Goal: Task Accomplishment & Management: Complete application form

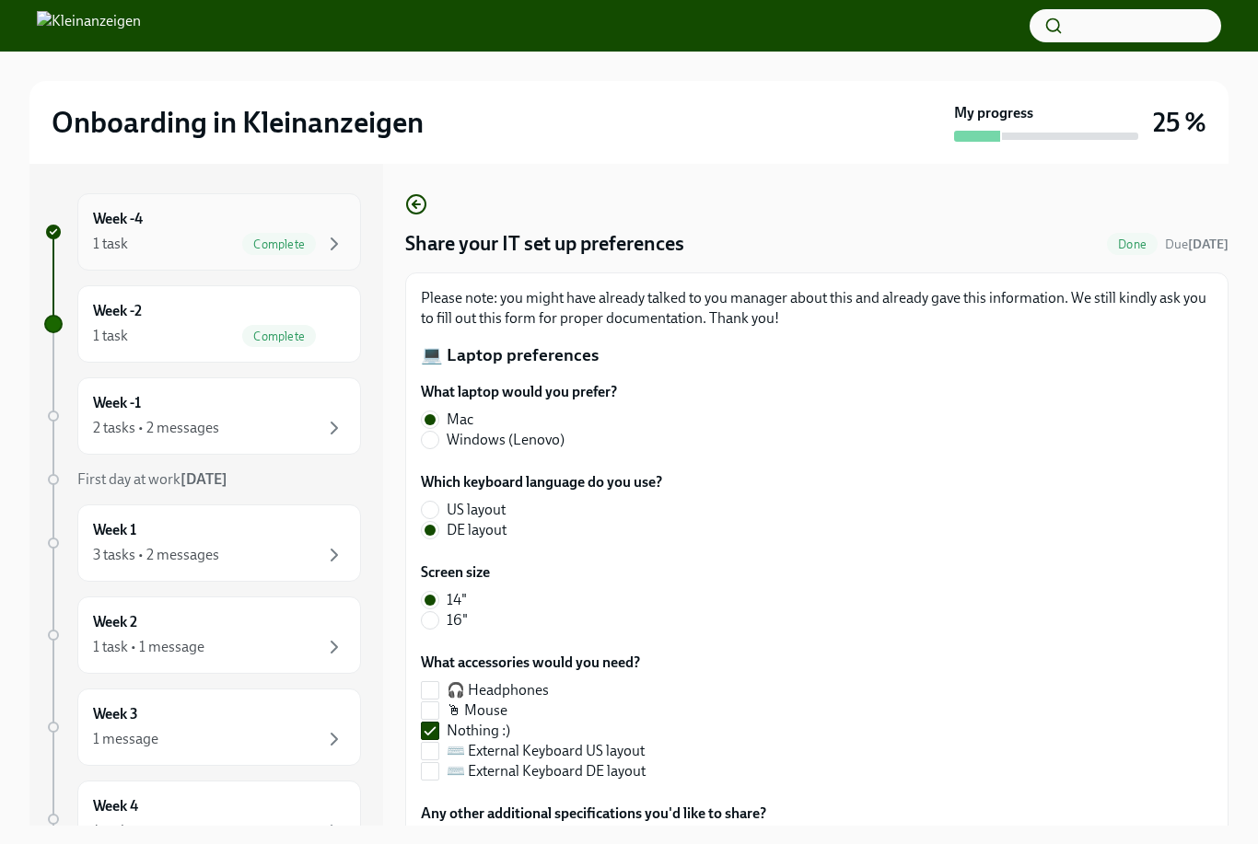
click at [196, 222] on div "Week -4 1 task Complete" at bounding box center [219, 232] width 252 height 46
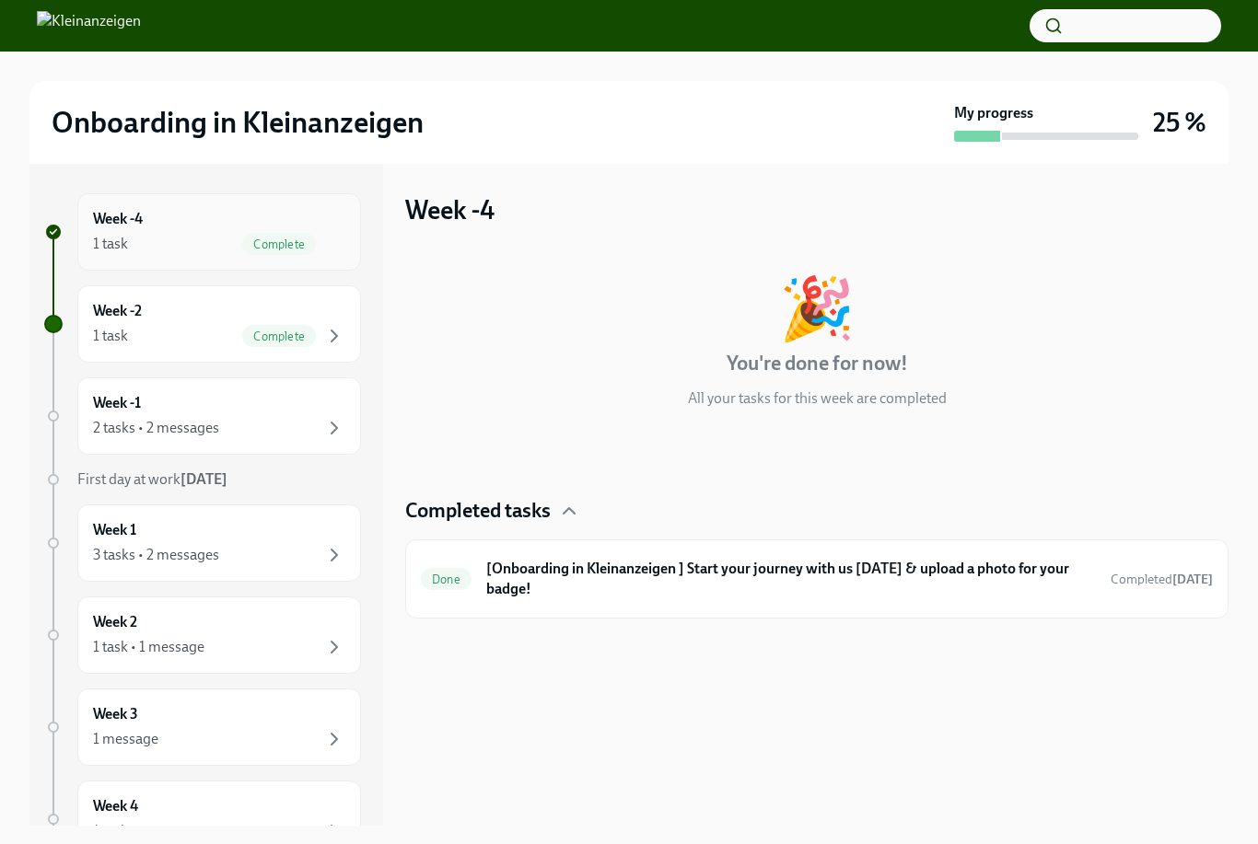
click at [196, 233] on div "1 task Complete" at bounding box center [219, 244] width 252 height 22
click at [193, 309] on div "Week -2 1 task Complete" at bounding box center [219, 324] width 252 height 46
click at [203, 435] on div "2 tasks • 2 messages" at bounding box center [156, 428] width 126 height 20
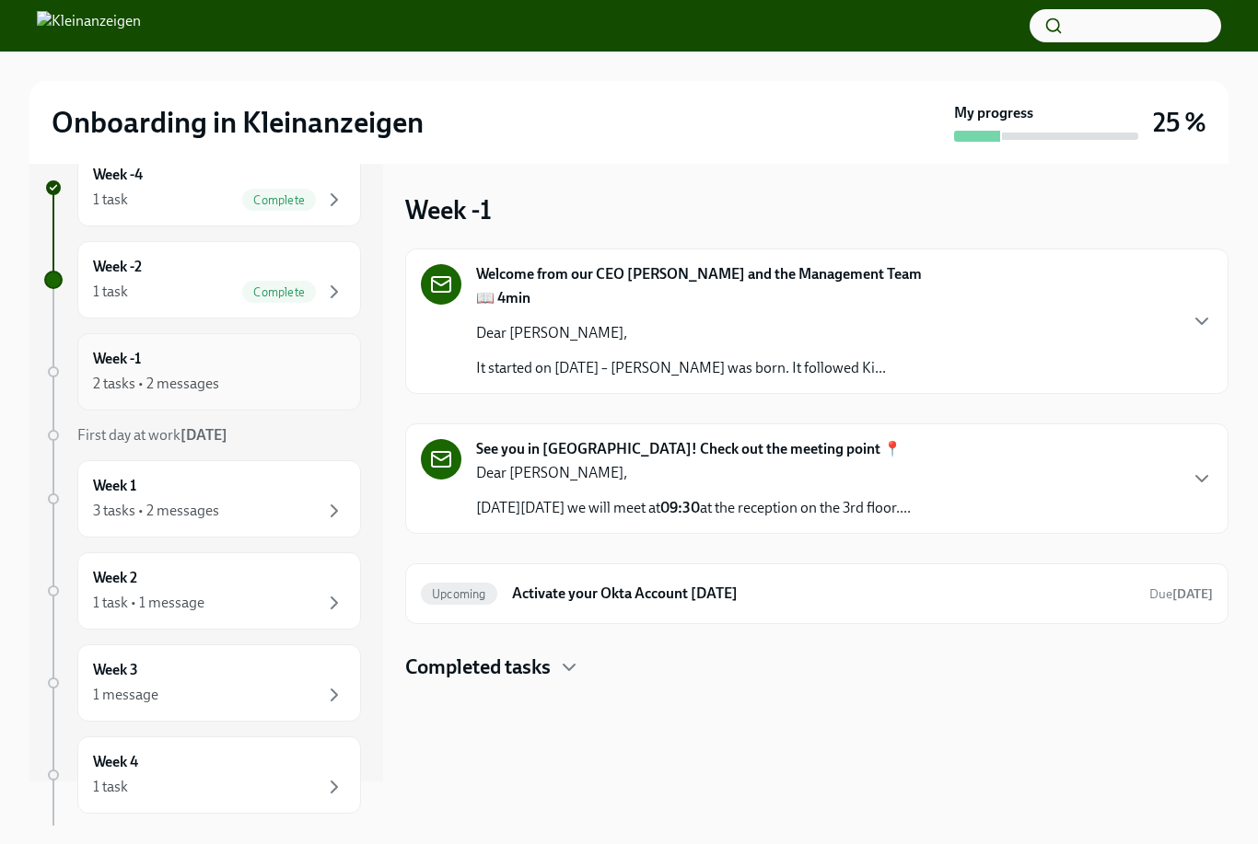
scroll to position [46, 0]
click at [574, 665] on icon "button" at bounding box center [569, 667] width 22 height 22
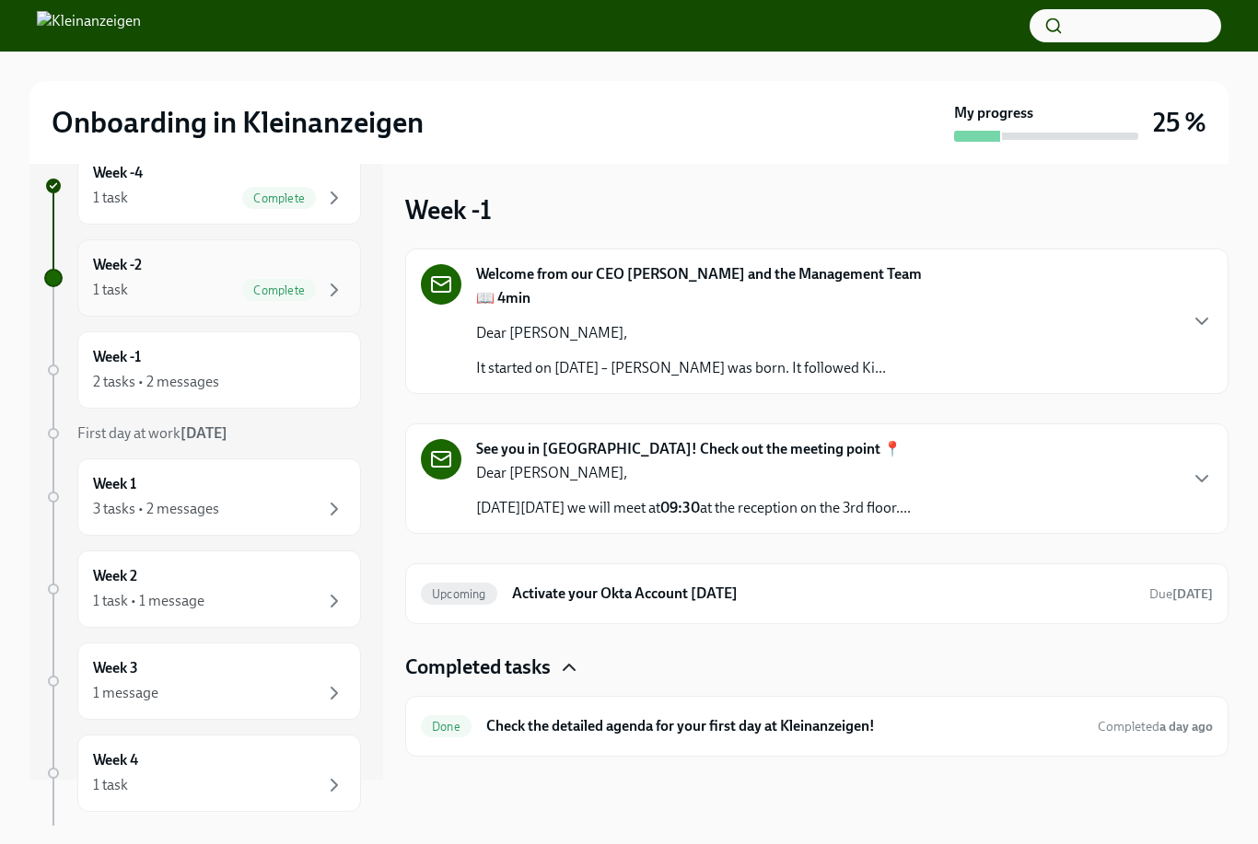
click at [191, 298] on div "1 task Complete" at bounding box center [219, 290] width 252 height 22
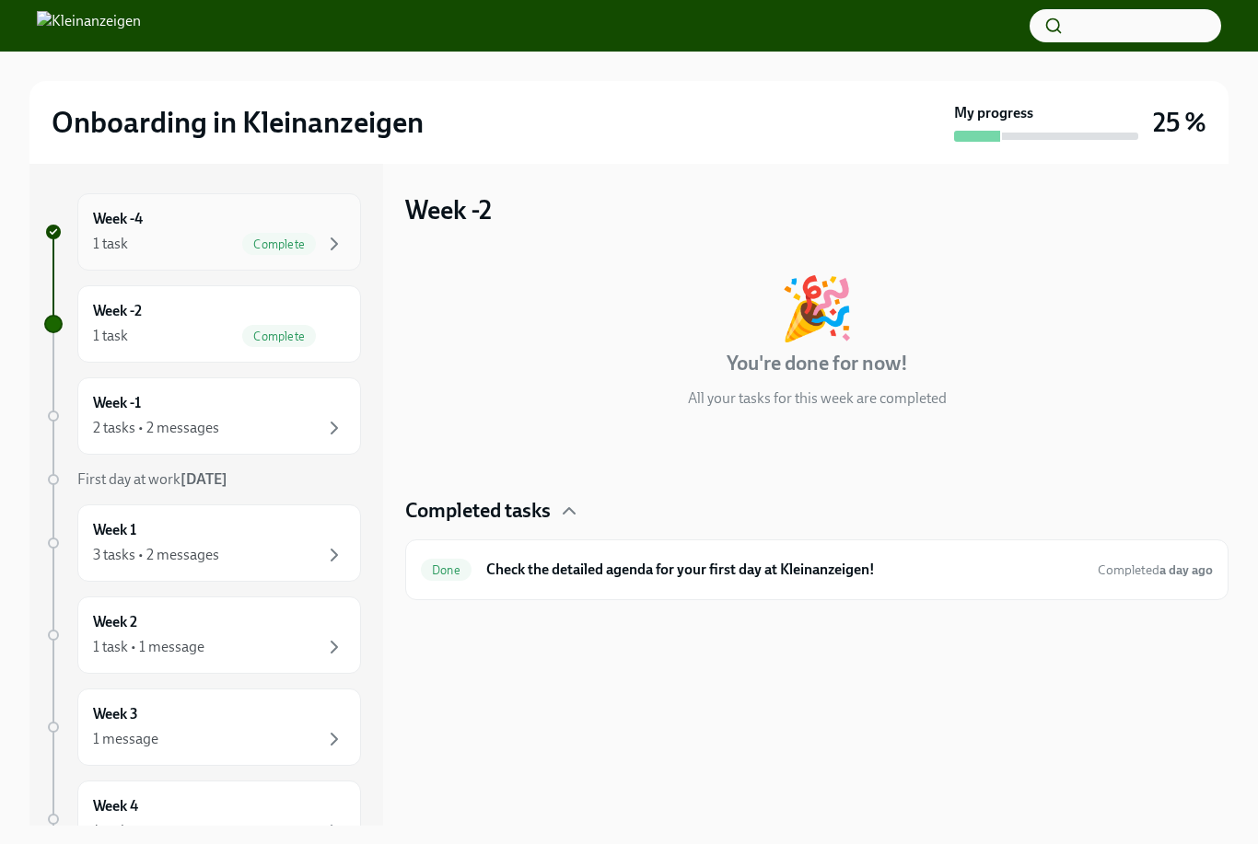
click at [179, 226] on div "Week -4 1 task Complete" at bounding box center [219, 232] width 252 height 46
click at [188, 339] on div "1 task Complete" at bounding box center [219, 336] width 252 height 22
click at [191, 432] on div "2 tasks • 2 messages" at bounding box center [156, 428] width 126 height 20
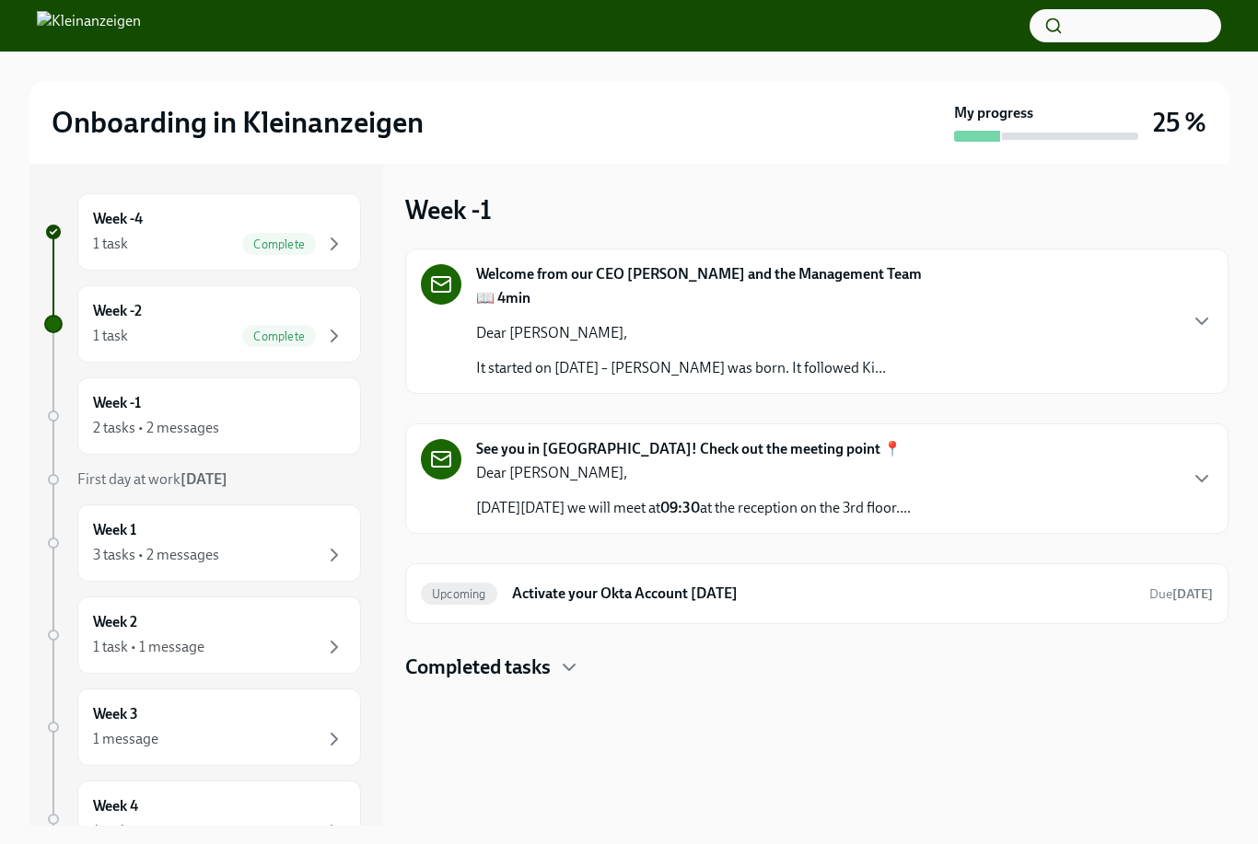
click at [1195, 302] on div "Welcome from our CEO [PERSON_NAME] and the Management Team 📖 4min Dear [PERSON_…" at bounding box center [817, 321] width 792 height 114
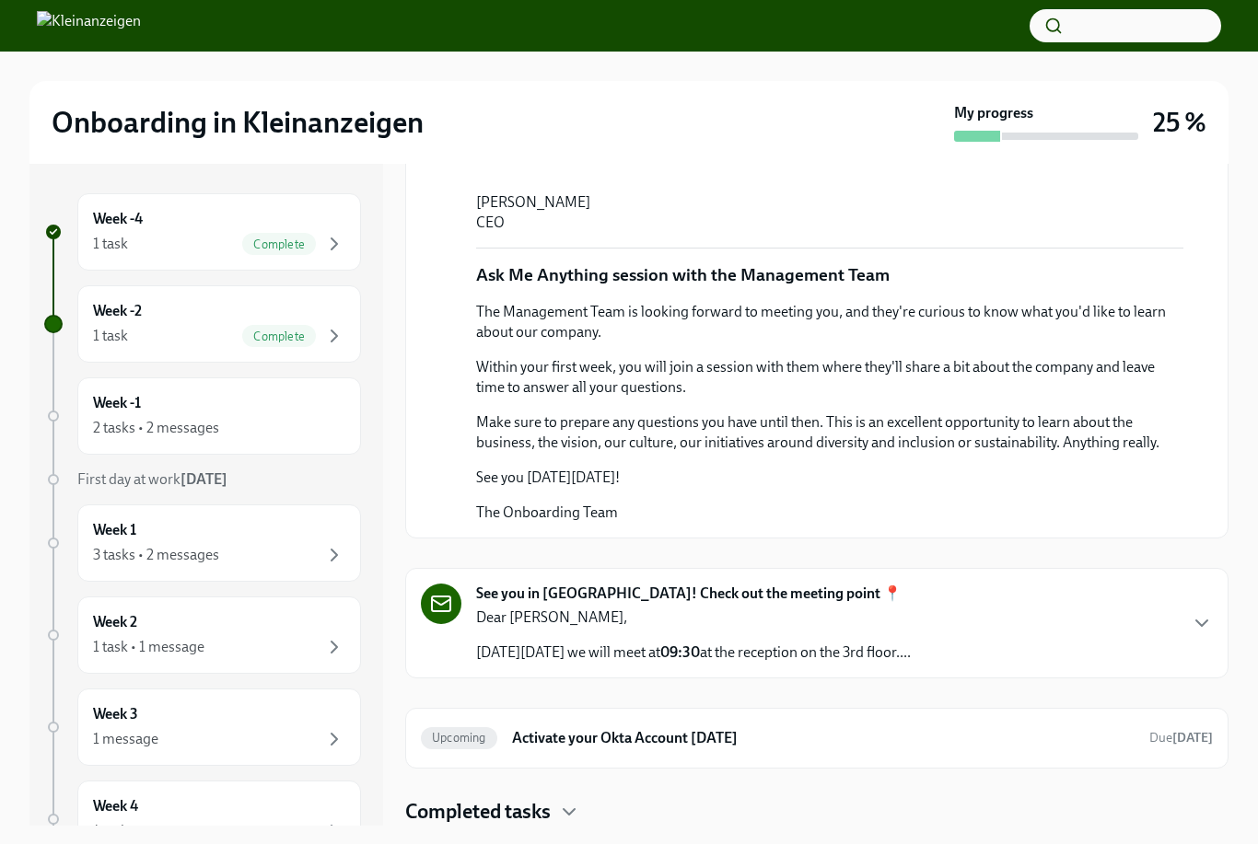
scroll to position [894, 0]
click at [1201, 626] on icon "button" at bounding box center [1201, 624] width 11 height 6
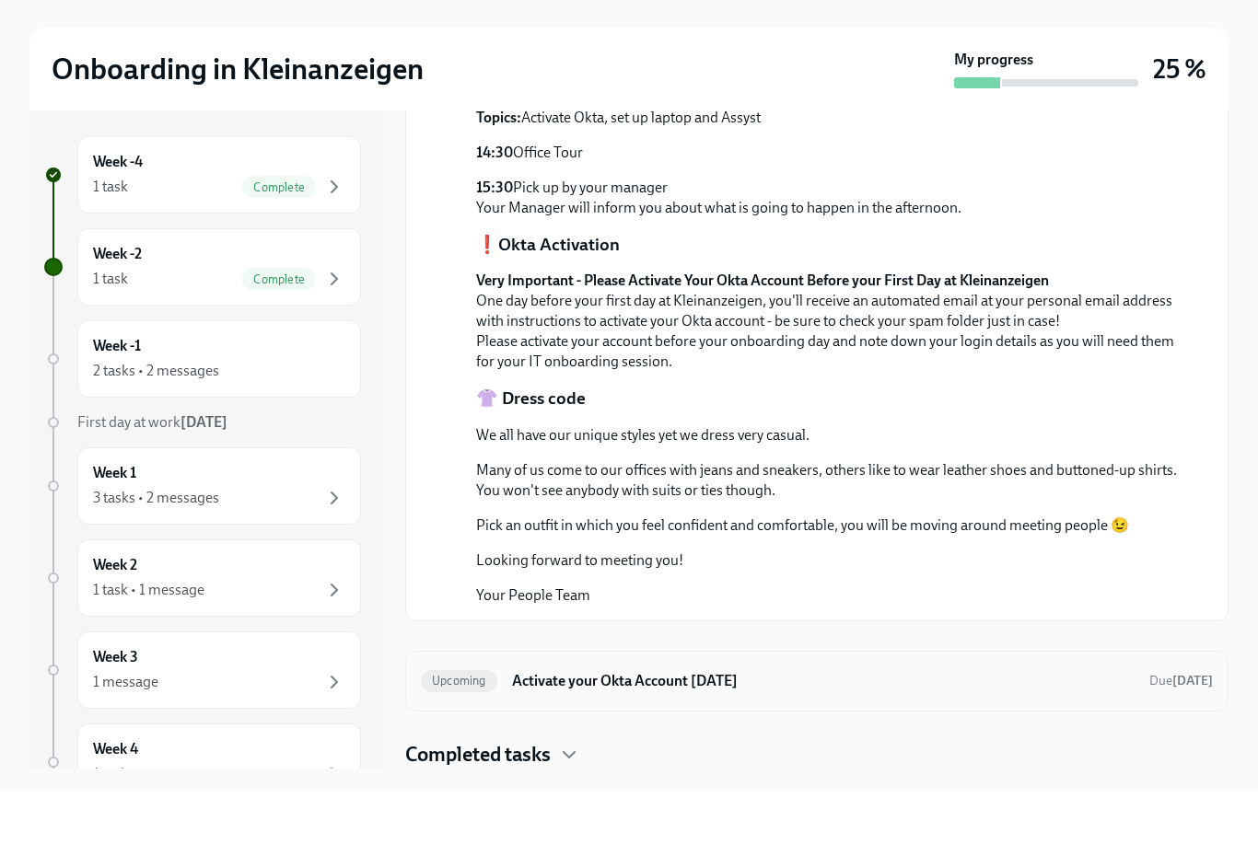
scroll to position [4, 0]
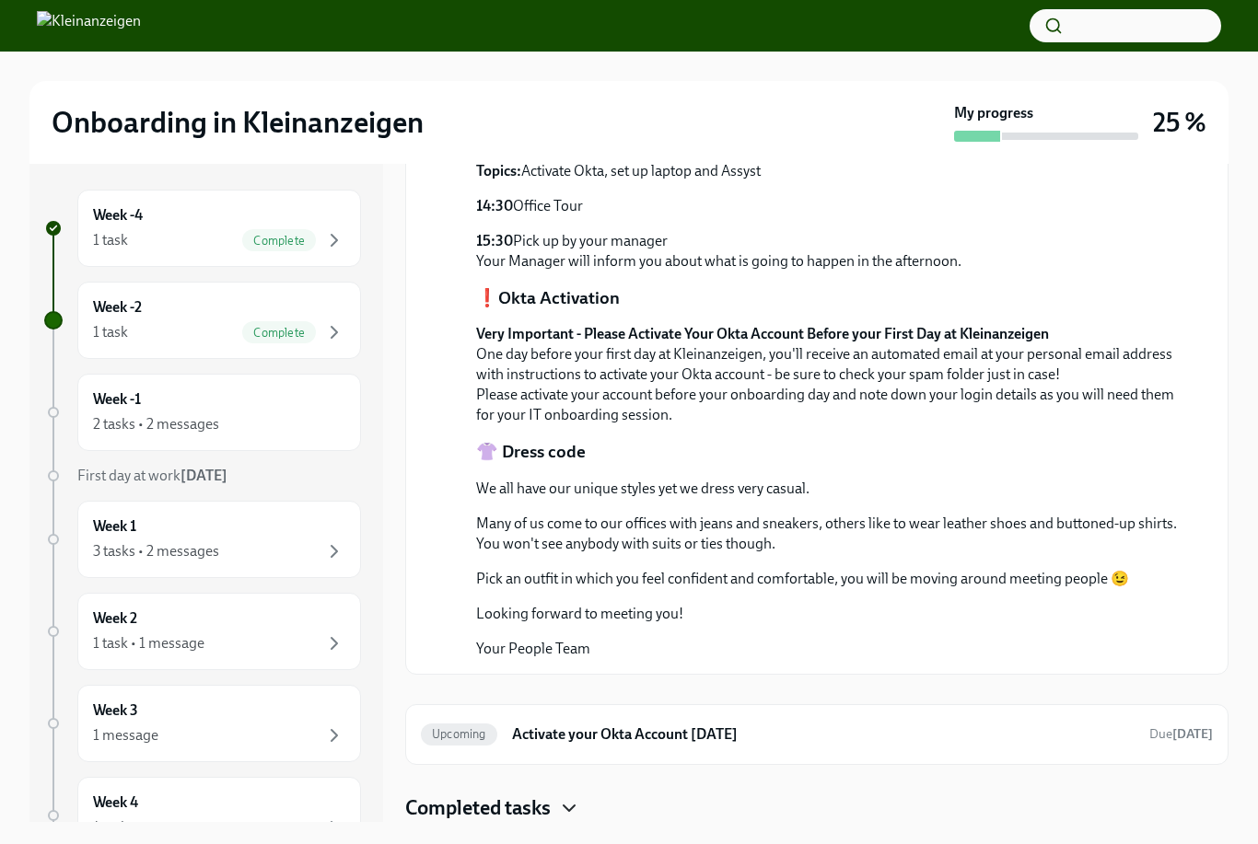
click at [574, 811] on icon "button" at bounding box center [568, 809] width 11 height 6
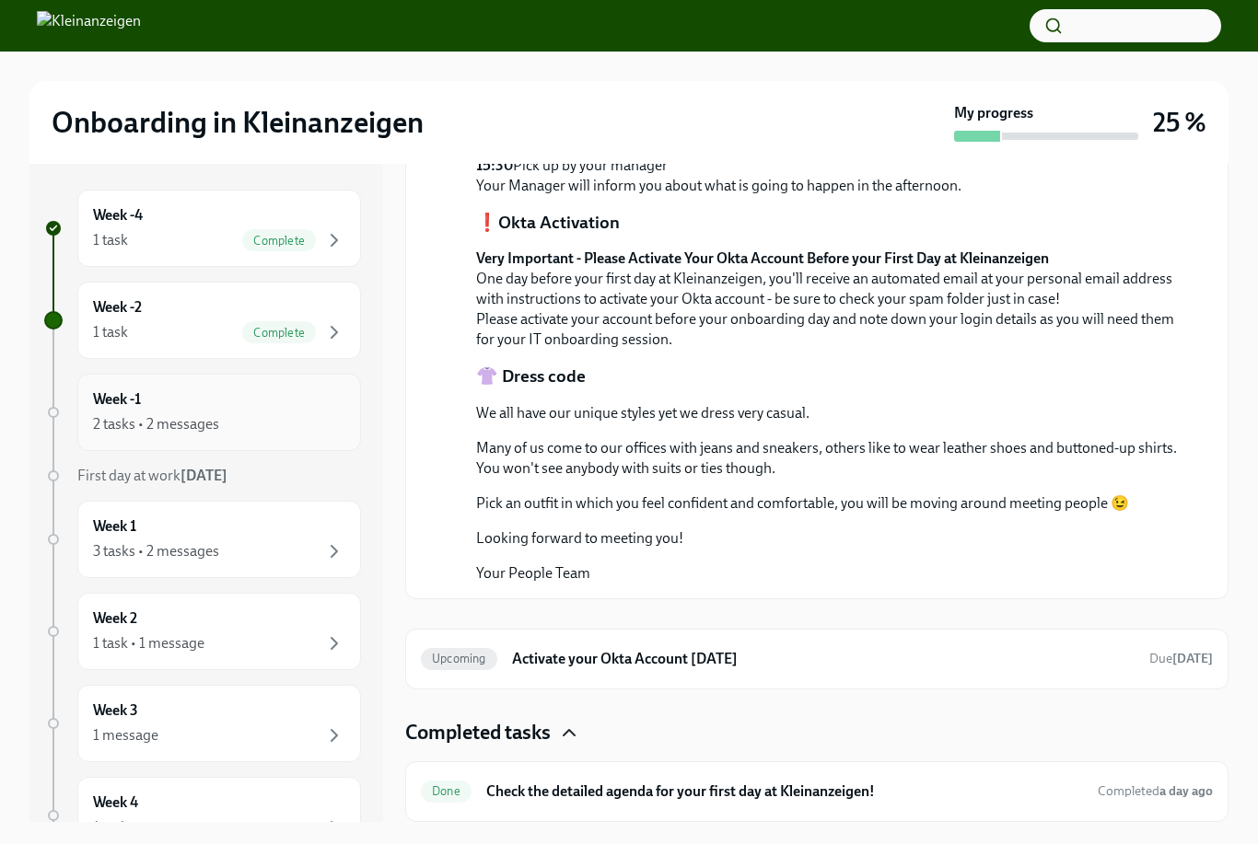
scroll to position [2090, 0]
click at [243, 422] on div "2 tasks • 2 messages" at bounding box center [219, 424] width 252 height 22
click at [201, 551] on div "3 tasks • 2 messages" at bounding box center [156, 551] width 126 height 20
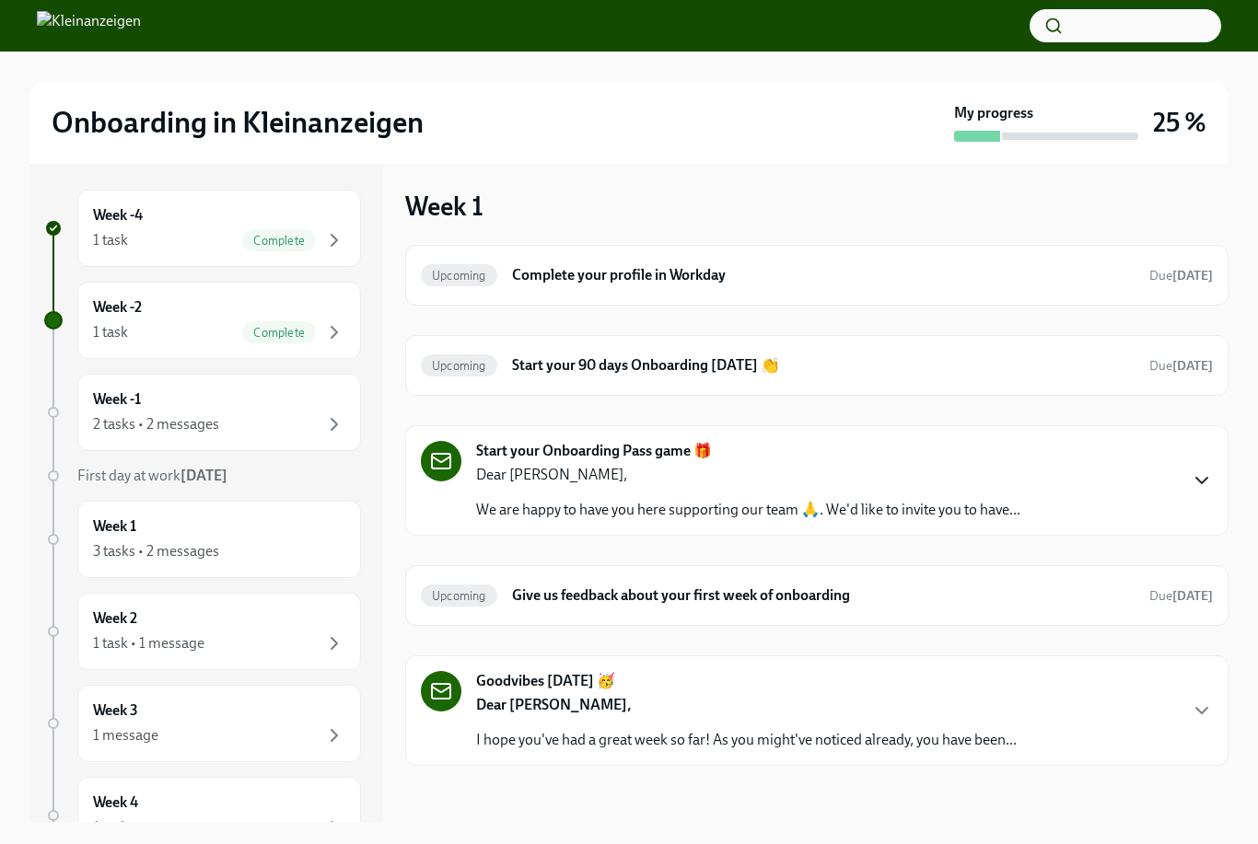
click at [1205, 478] on icon "button" at bounding box center [1201, 481] width 22 height 22
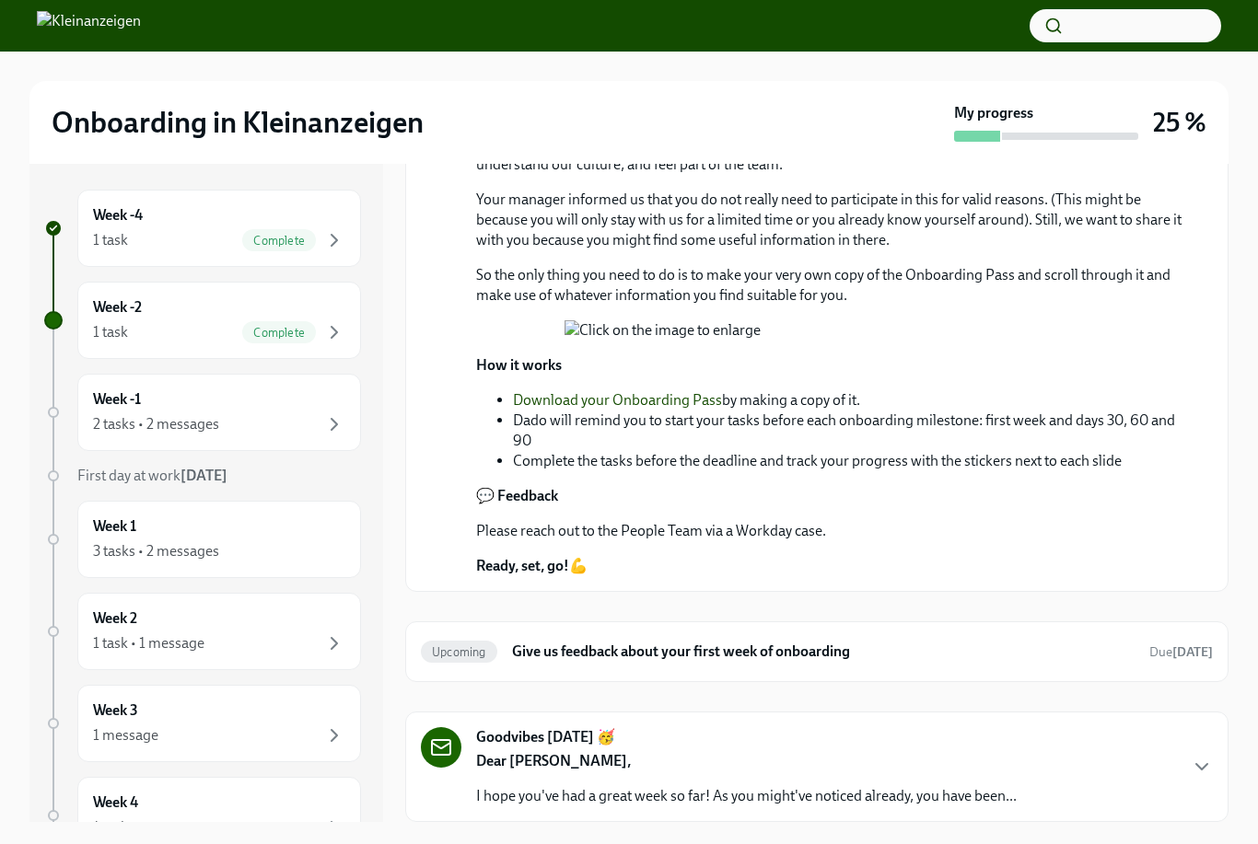
scroll to position [911, 0]
click at [1204, 778] on icon "button" at bounding box center [1201, 767] width 22 height 22
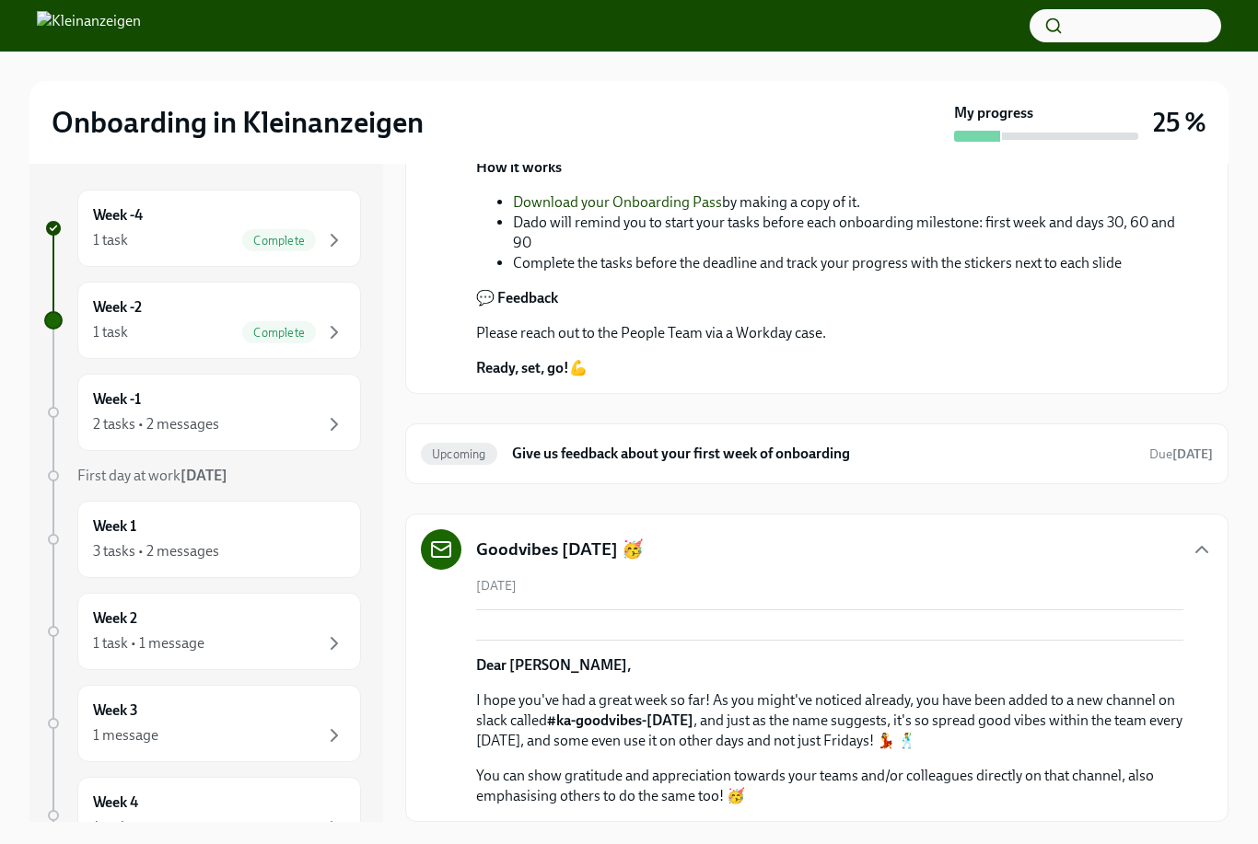
scroll to position [1258, 0]
click at [724, 444] on h6 "Give us feedback about your first week of onboarding" at bounding box center [823, 454] width 622 height 20
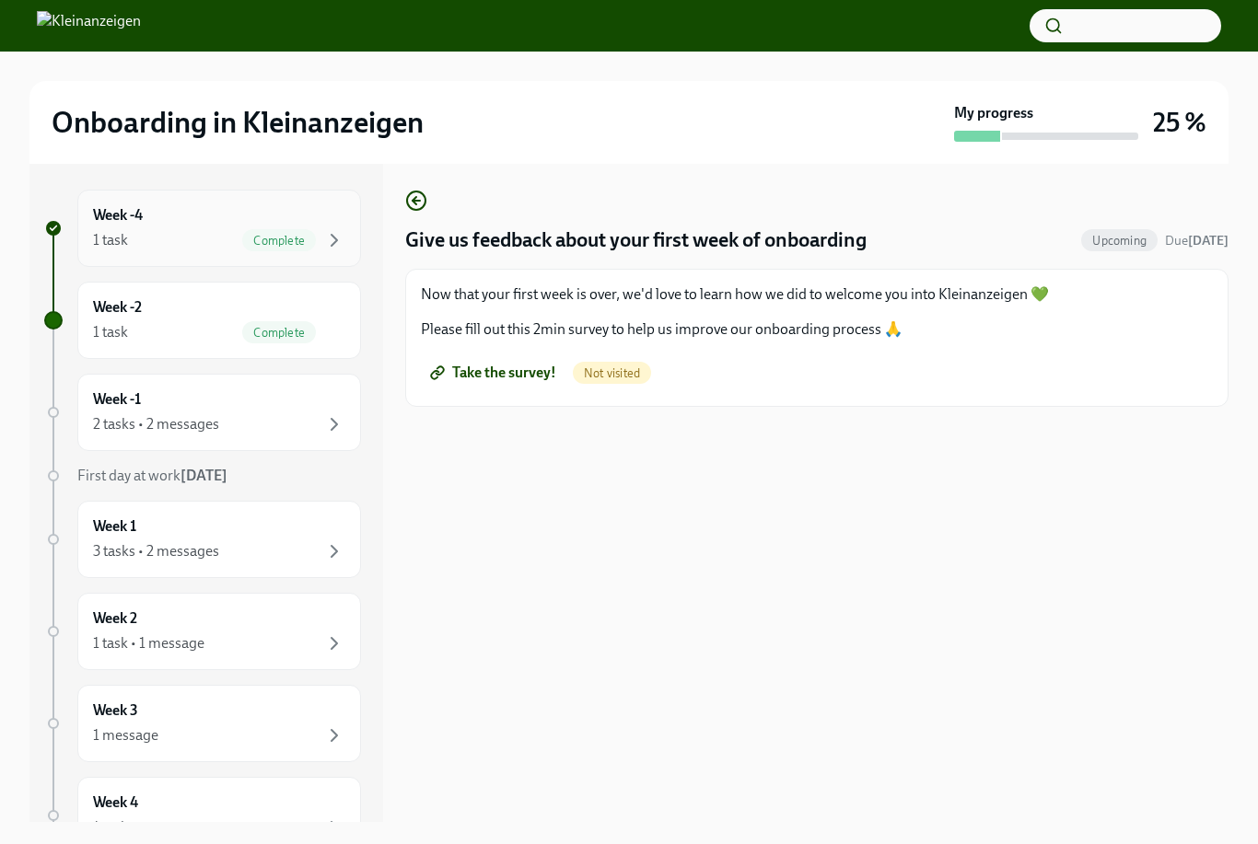
click at [173, 217] on div "Week -4 1 task Complete" at bounding box center [219, 228] width 252 height 46
